Goal: Information Seeking & Learning: Learn about a topic

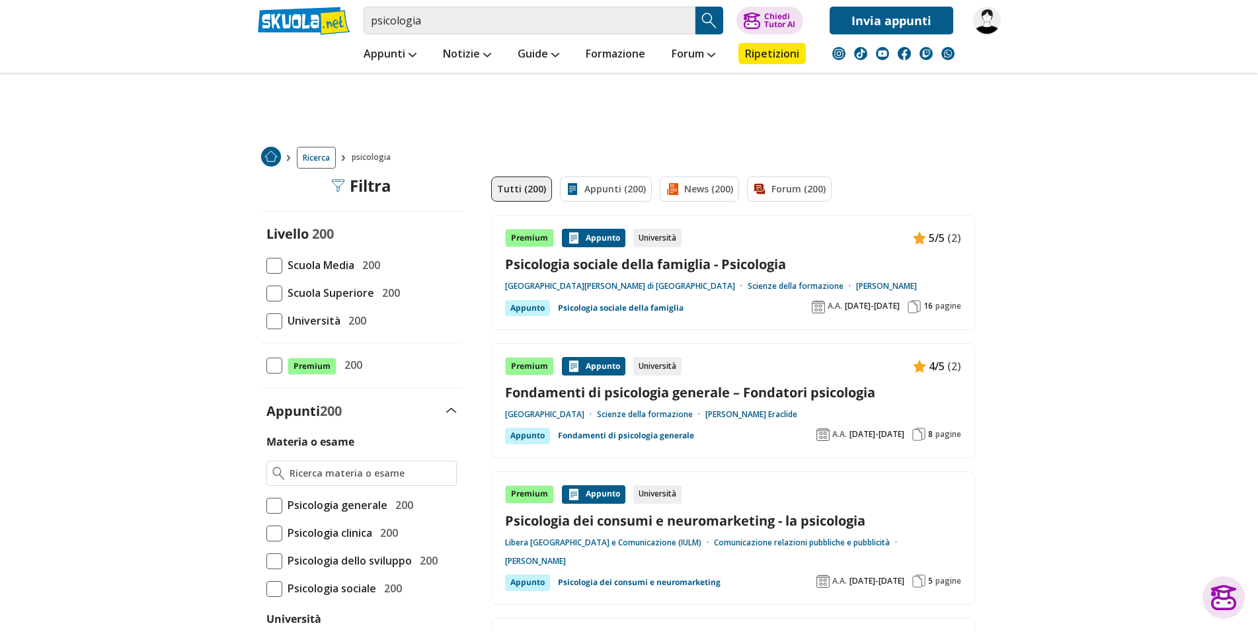
scroll to position [2471, 0]
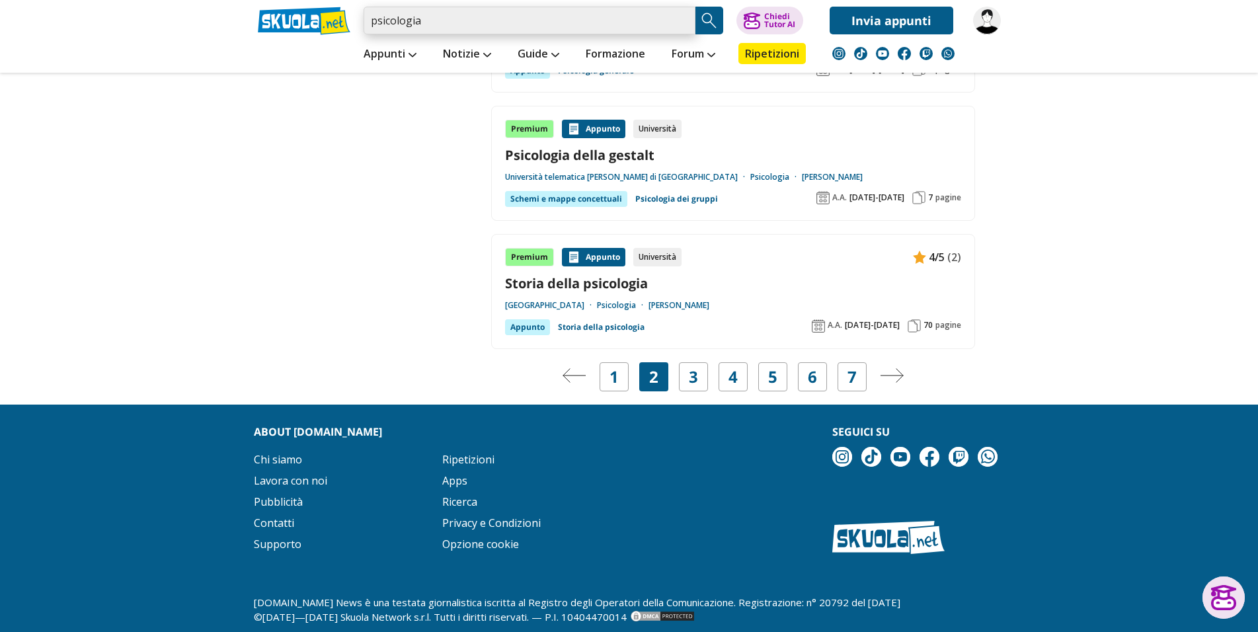
click at [470, 20] on input "psicologia" at bounding box center [530, 21] width 332 height 28
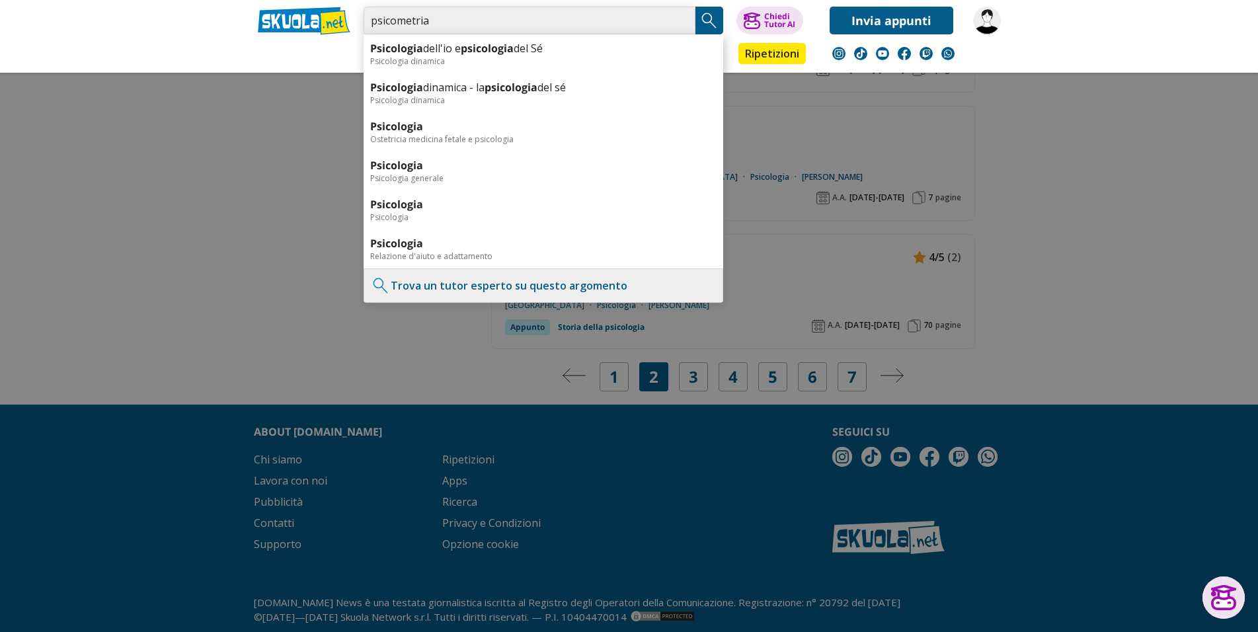
type input "psicometria"
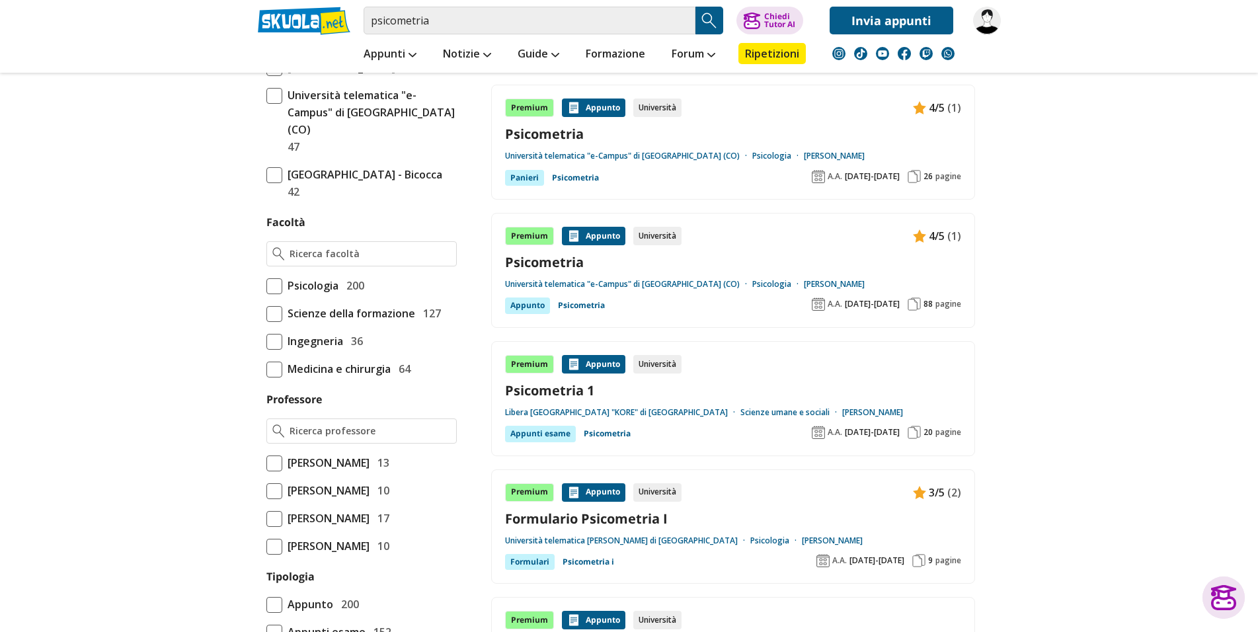
scroll to position [785, 0]
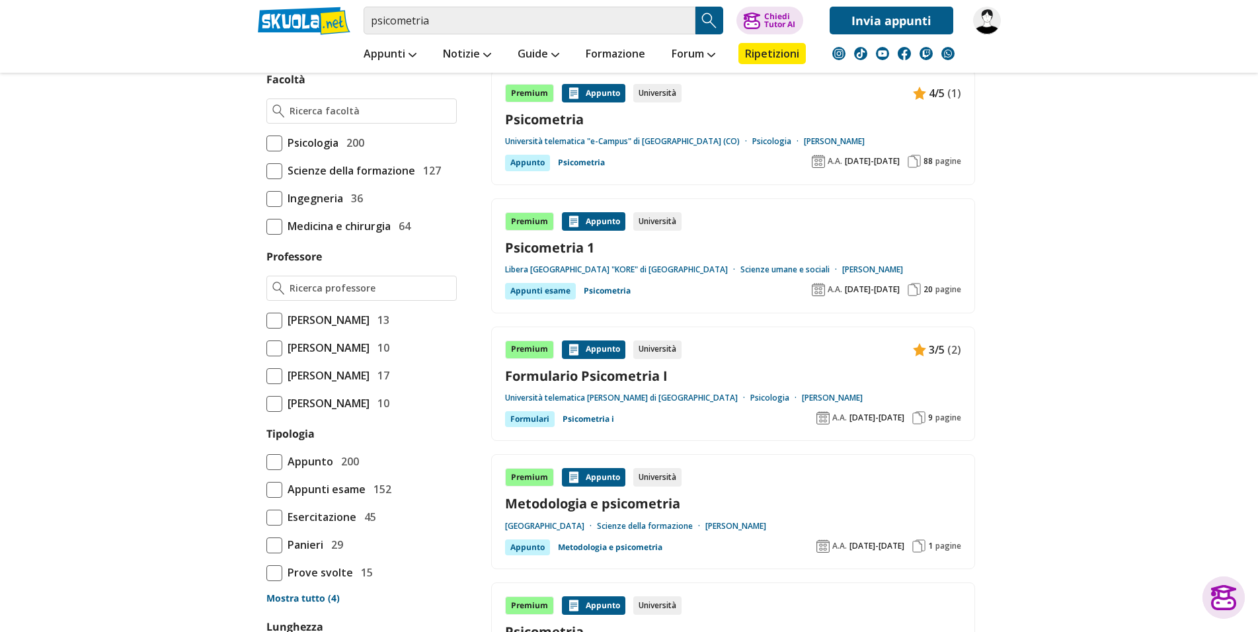
click at [951, 419] on span "pagine" at bounding box center [949, 418] width 26 height 11
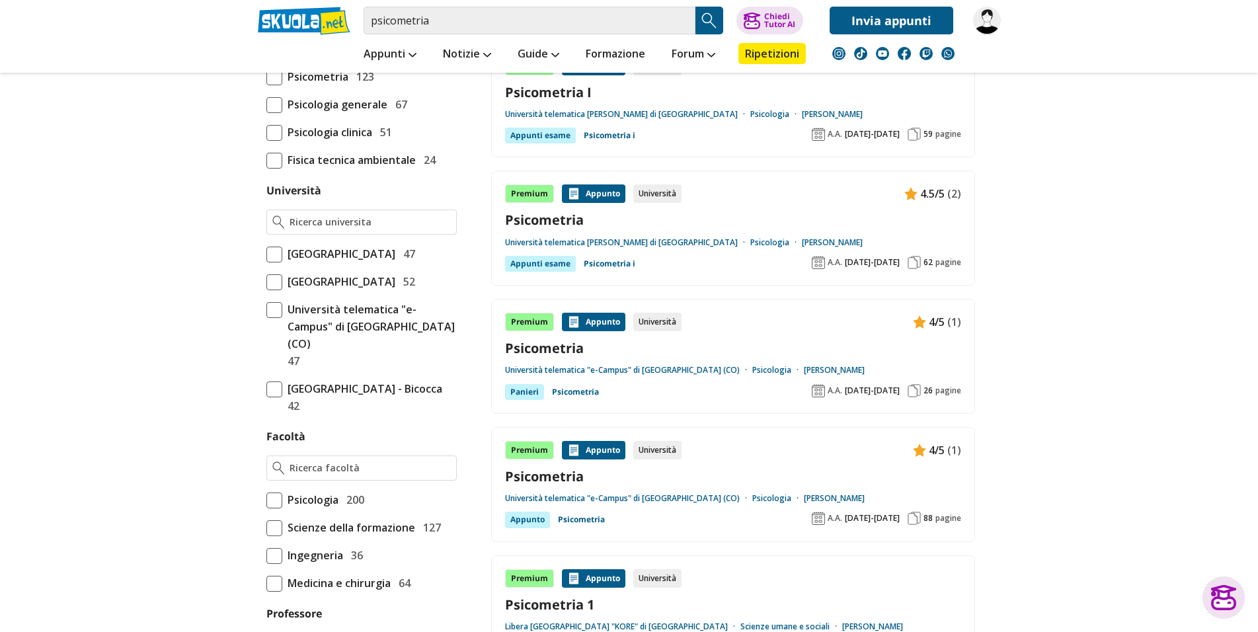
scroll to position [0, 0]
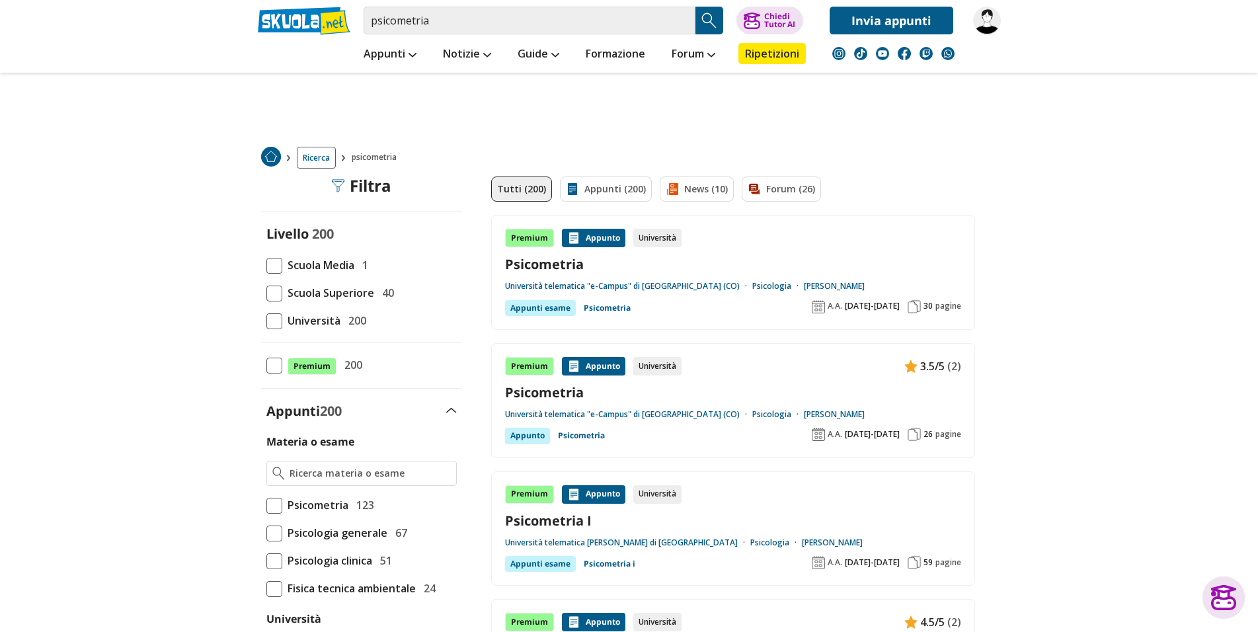
click at [523, 307] on div "Appunti esame" at bounding box center [540, 308] width 71 height 16
click at [944, 430] on span "pagine" at bounding box center [949, 434] width 26 height 11
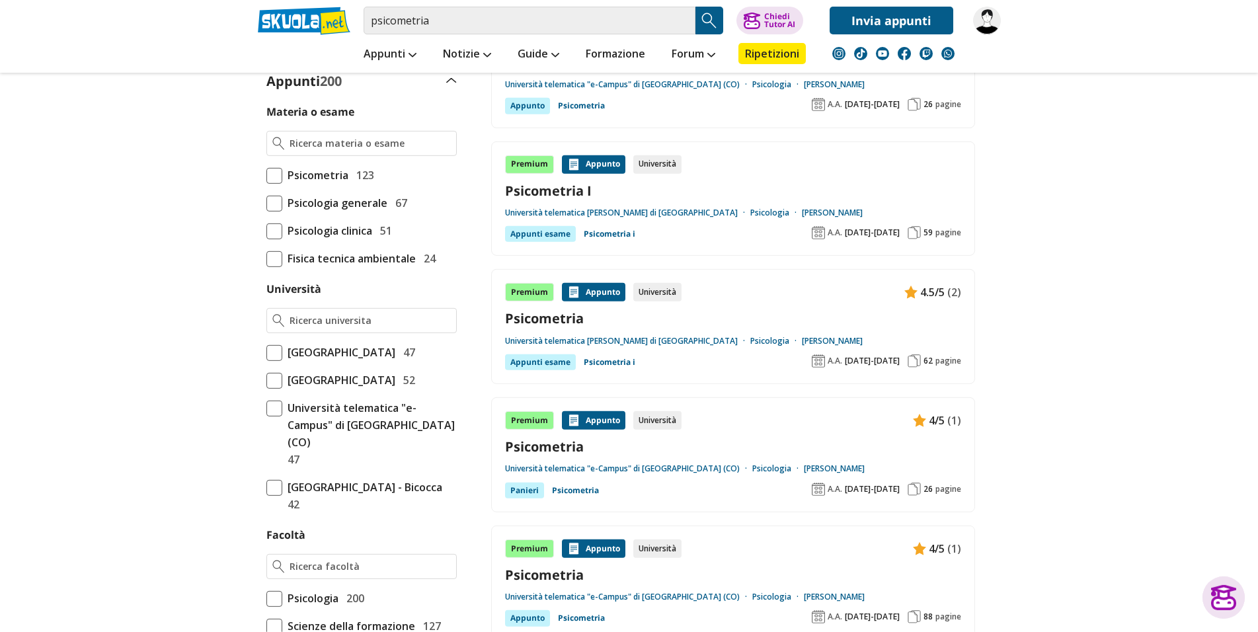
scroll to position [357, 0]
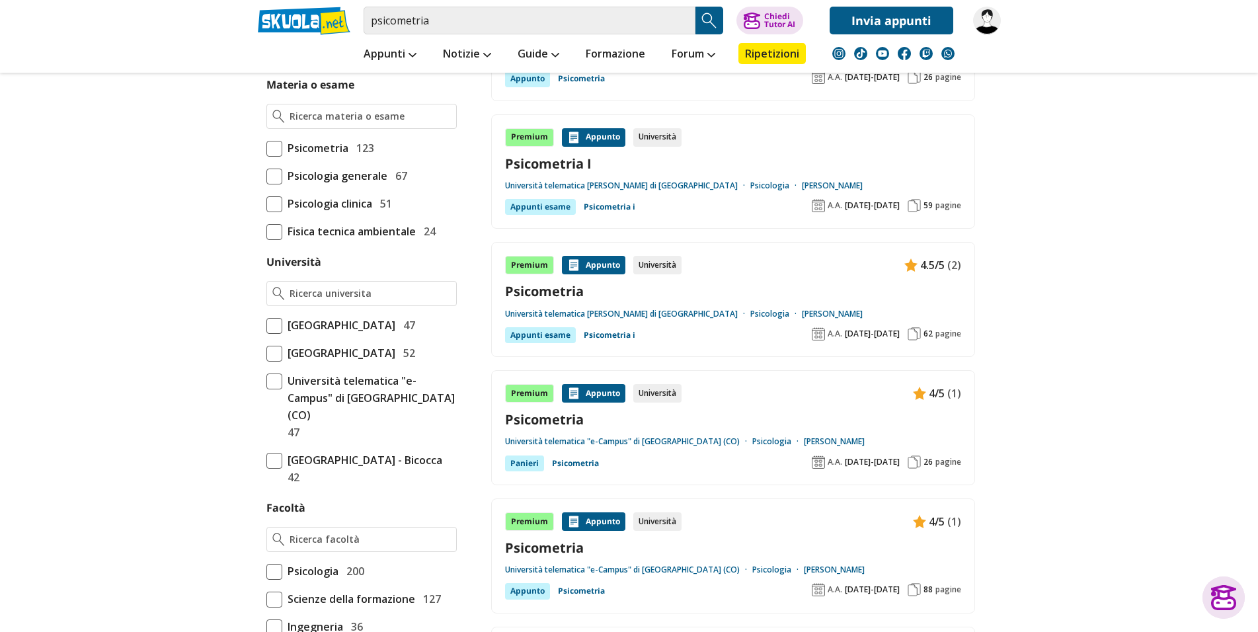
click at [604, 393] on div "Appunto" at bounding box center [593, 393] width 63 height 19
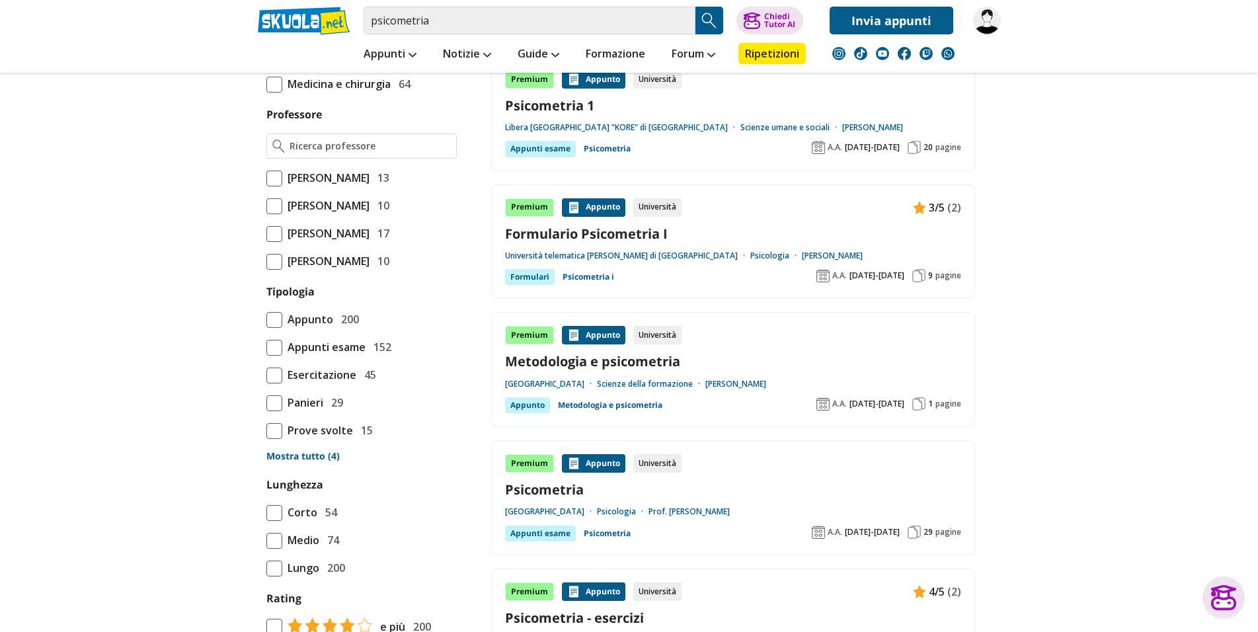
scroll to position [928, 0]
click at [940, 400] on span "pagine" at bounding box center [949, 403] width 26 height 11
click at [953, 403] on span "pagine" at bounding box center [949, 403] width 26 height 11
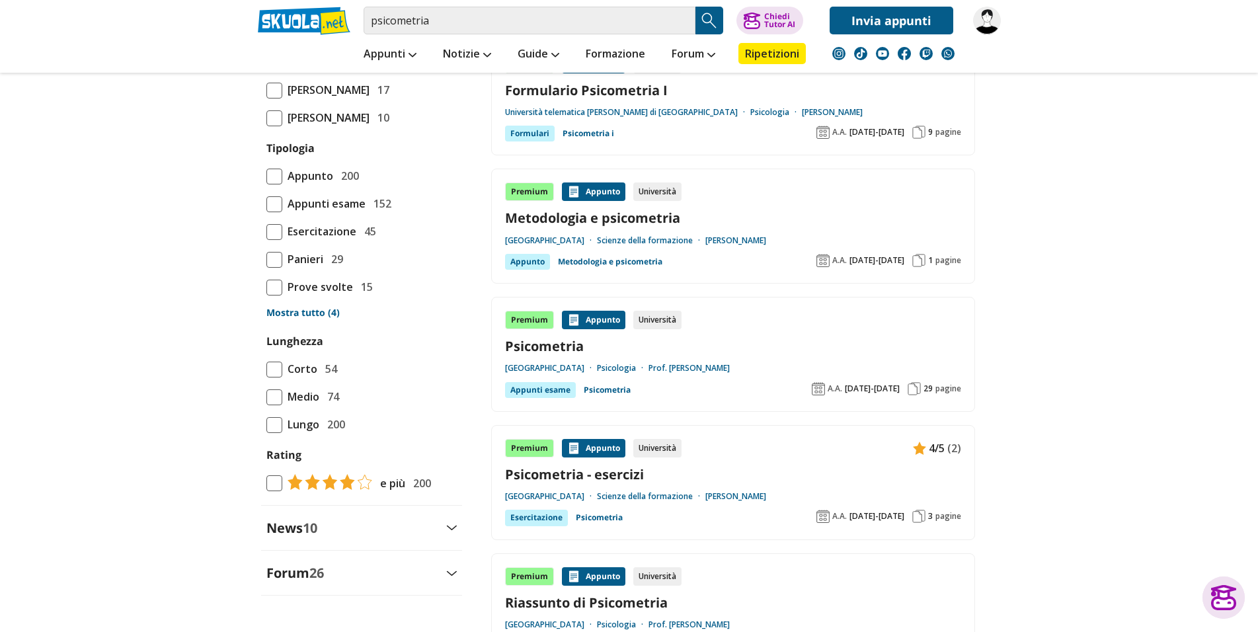
click at [557, 387] on div "Appunti esame" at bounding box center [540, 390] width 71 height 16
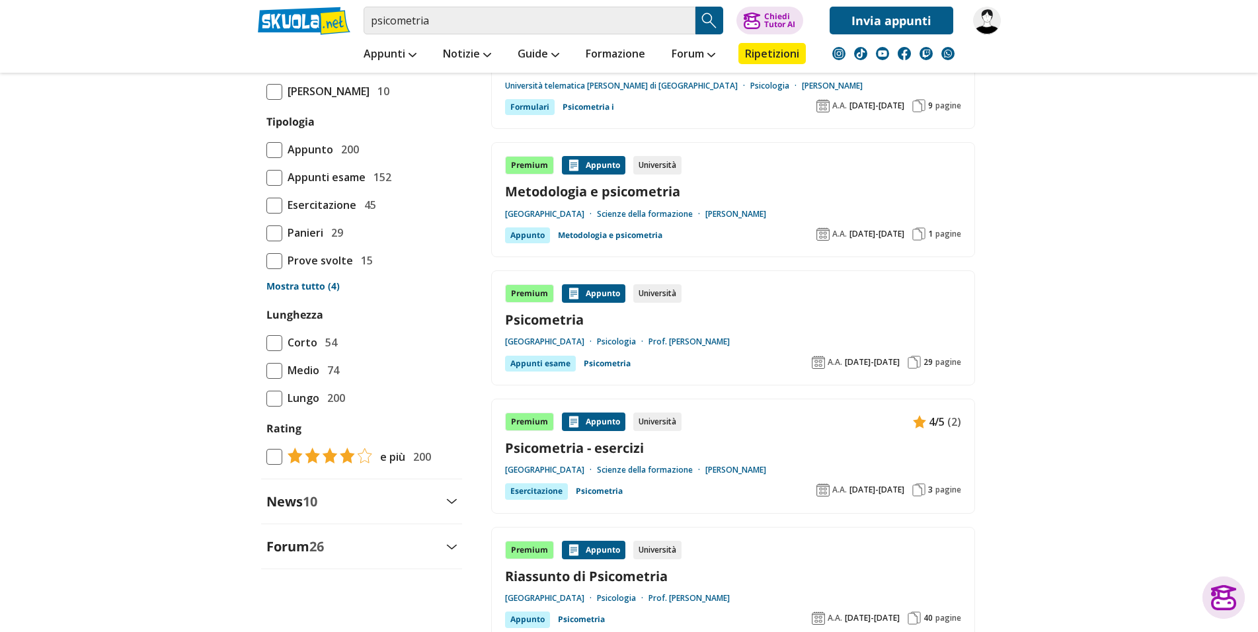
click at [938, 399] on div "Premium Appunto Università 4/5 (2) Psicometria - esercizi Università degli Stud…" at bounding box center [733, 456] width 484 height 115
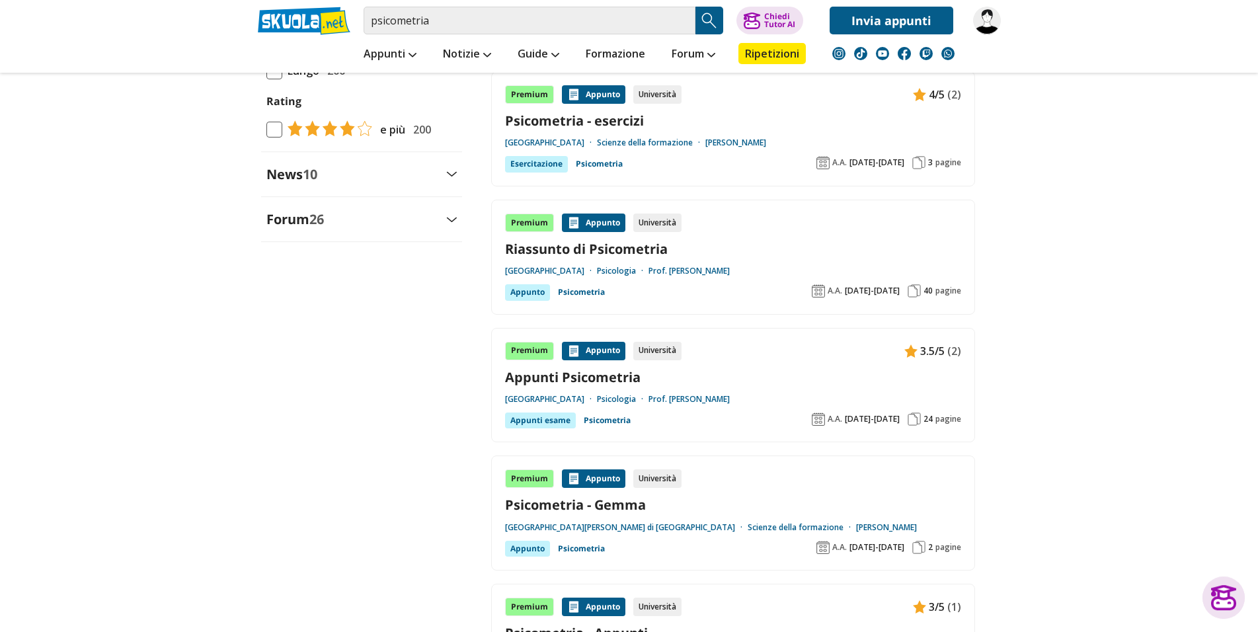
scroll to position [1428, 0]
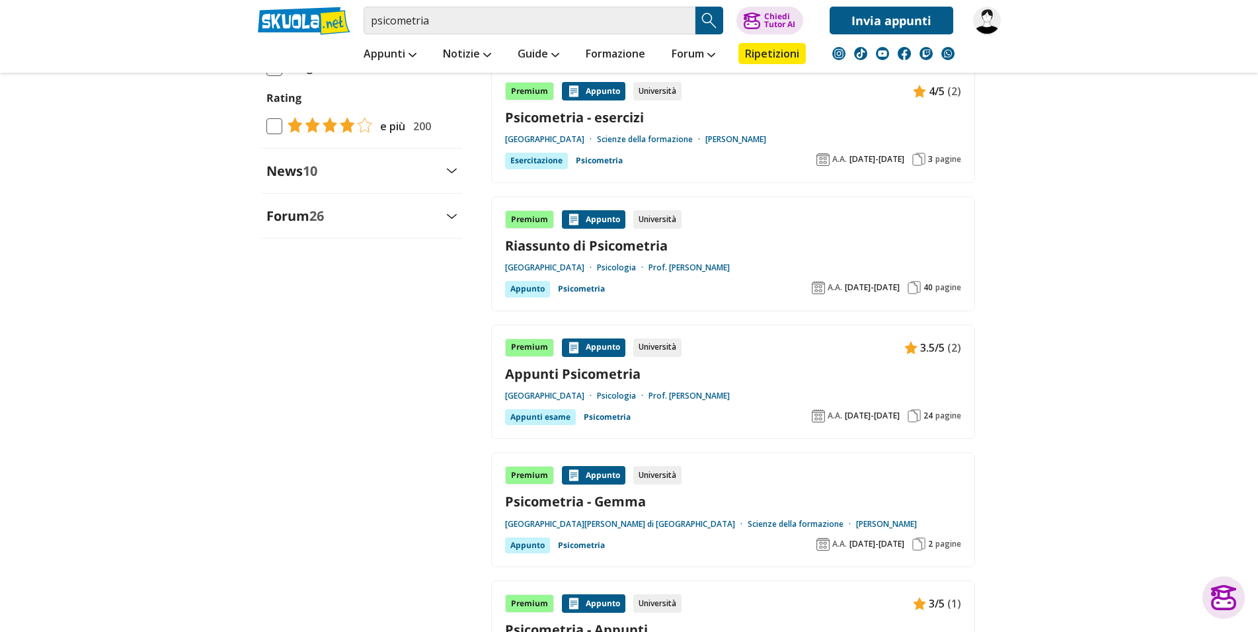
click at [933, 283] on span "40" at bounding box center [928, 287] width 9 height 11
